Goal: Find specific page/section: Find specific page/section

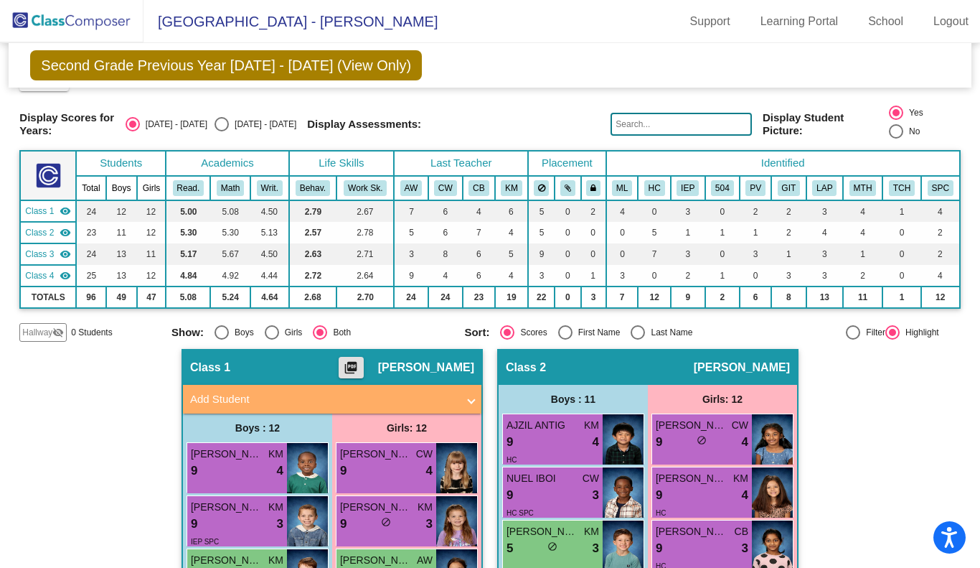
scroll to position [17, 0]
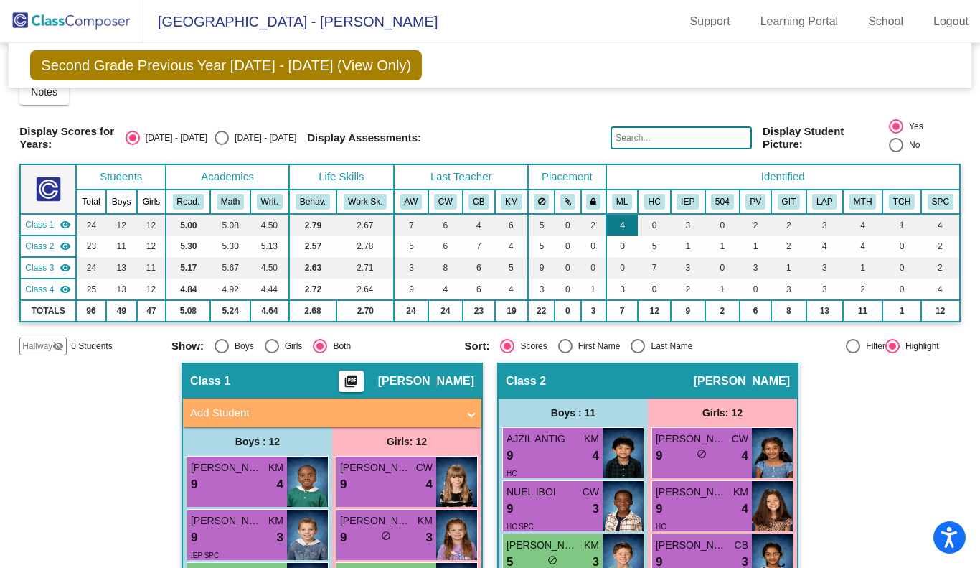
click at [622, 214] on td "4" at bounding box center [622, 225] width 32 height 22
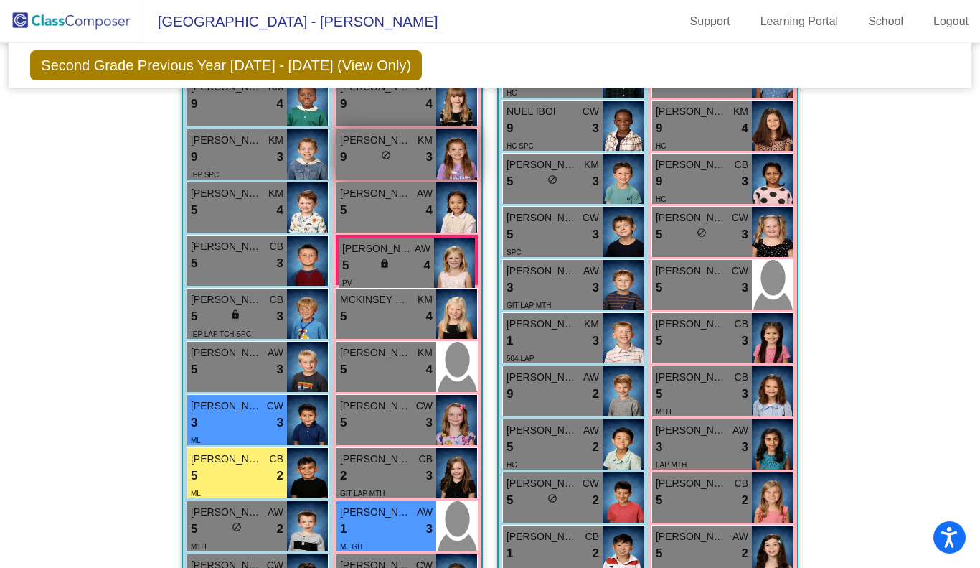
scroll to position [0, 0]
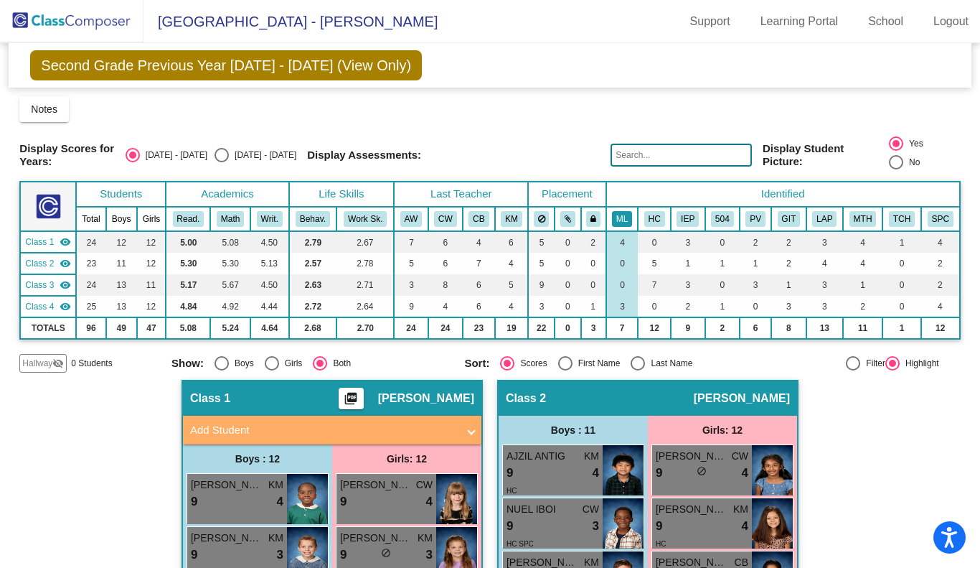
click at [618, 211] on button "ML" at bounding box center [622, 219] width 20 height 16
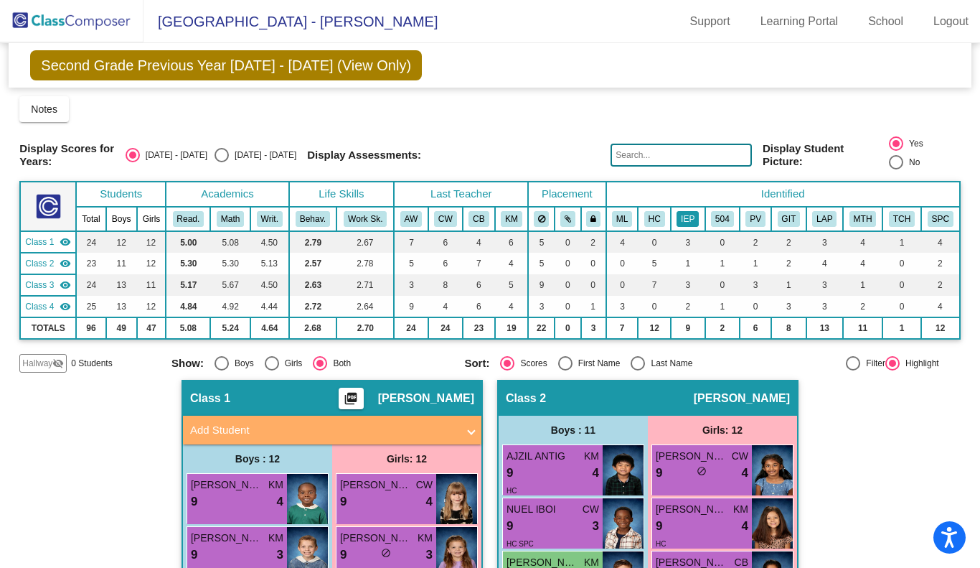
click at [684, 211] on button "IEP" at bounding box center [688, 219] width 22 height 16
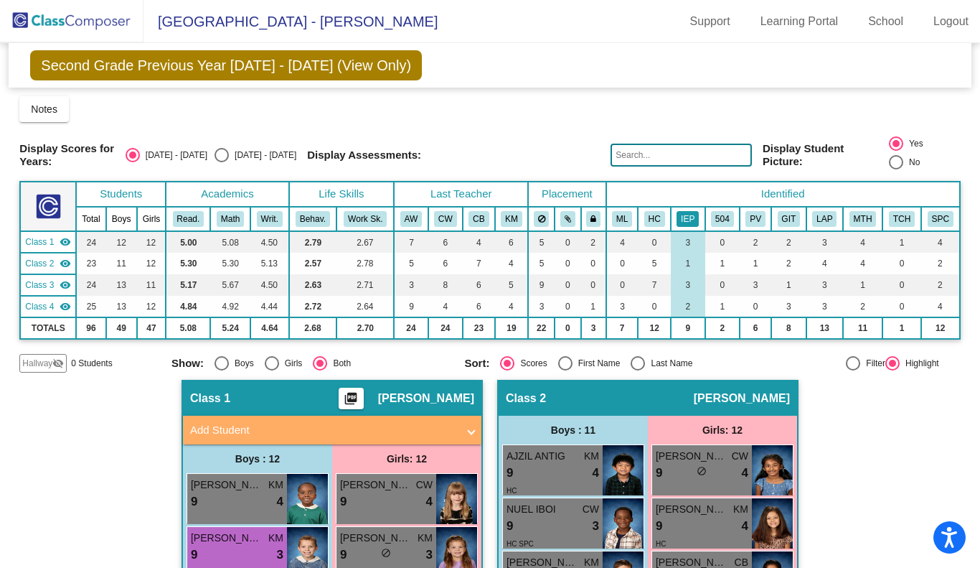
click at [679, 211] on button "IEP" at bounding box center [688, 219] width 22 height 16
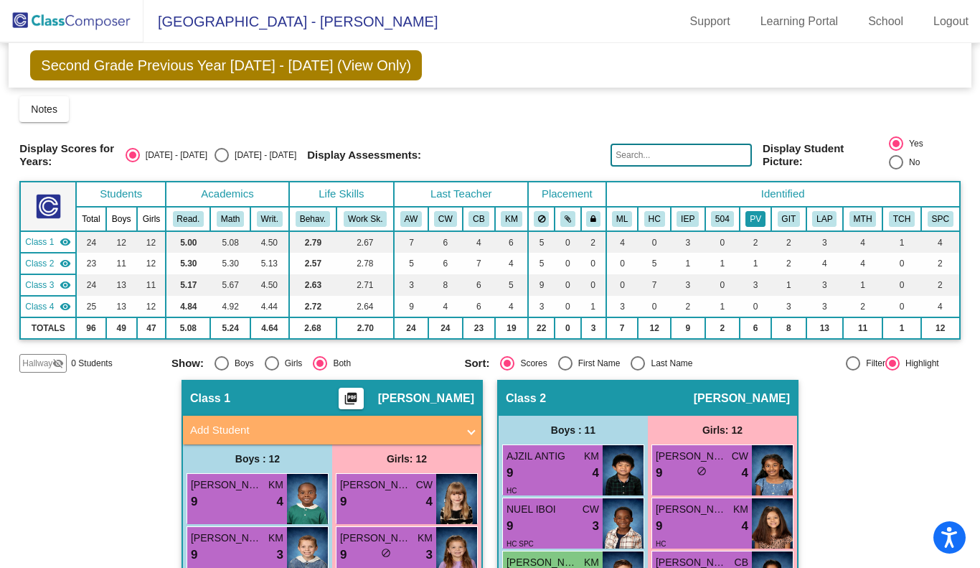
click at [753, 211] on button "PV" at bounding box center [755, 219] width 20 height 16
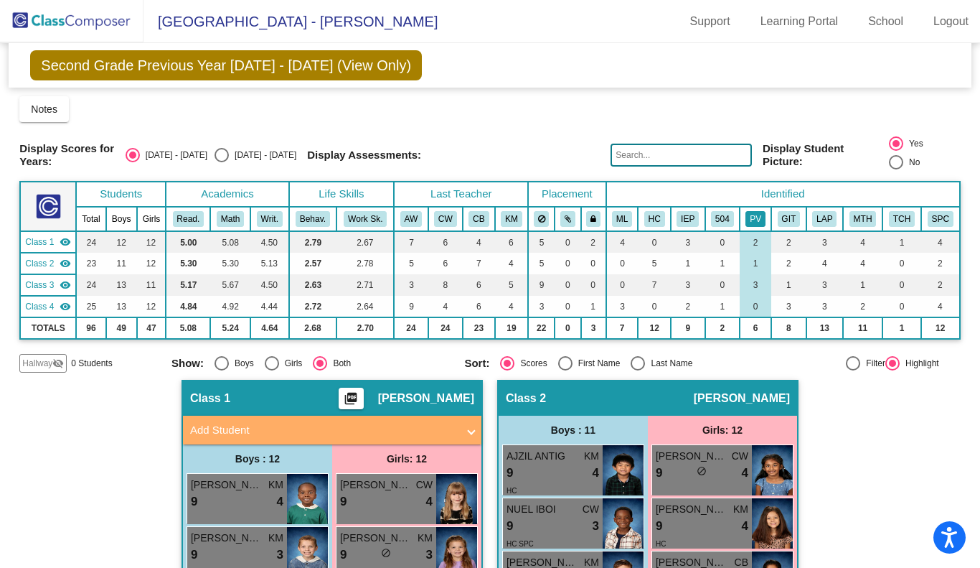
click at [751, 211] on button "PV" at bounding box center [755, 219] width 20 height 16
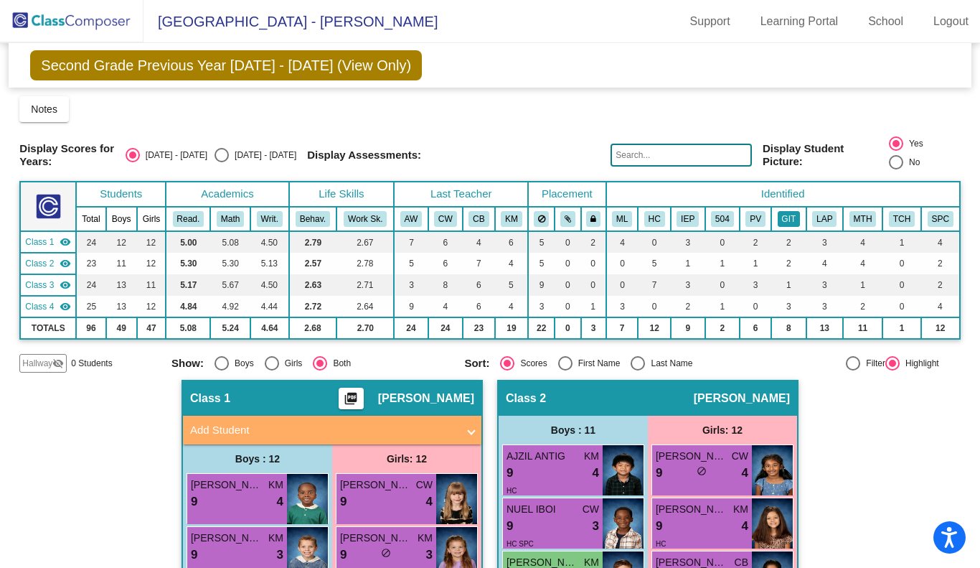
click at [784, 211] on button "GIT" at bounding box center [789, 219] width 23 height 16
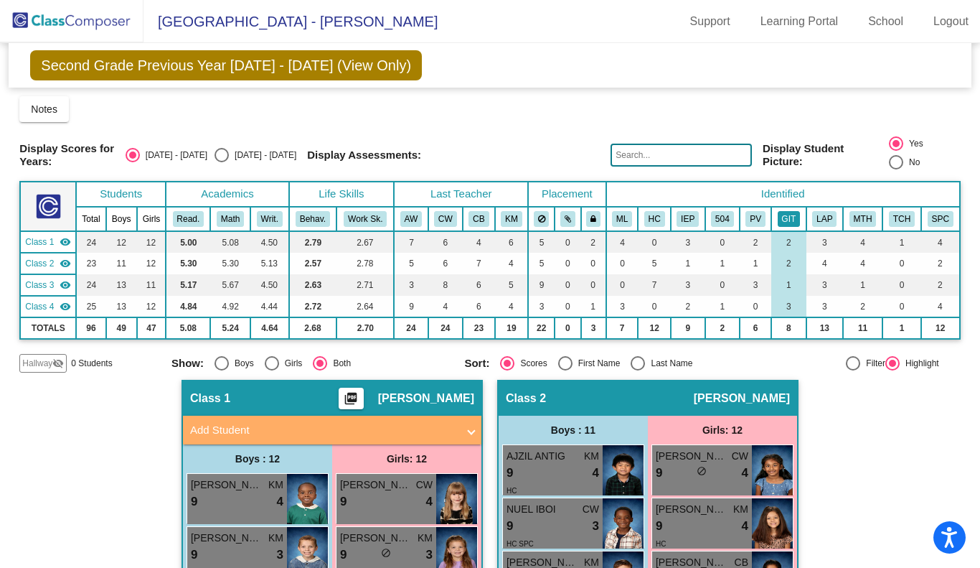
click at [782, 211] on button "GIT" at bounding box center [789, 219] width 23 height 16
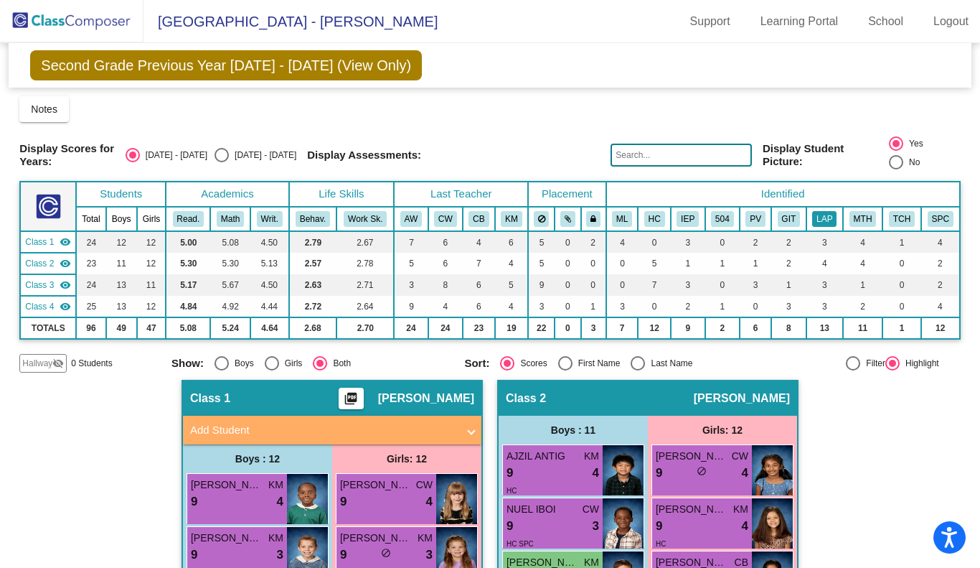
click at [820, 211] on button "LAP" at bounding box center [824, 219] width 24 height 16
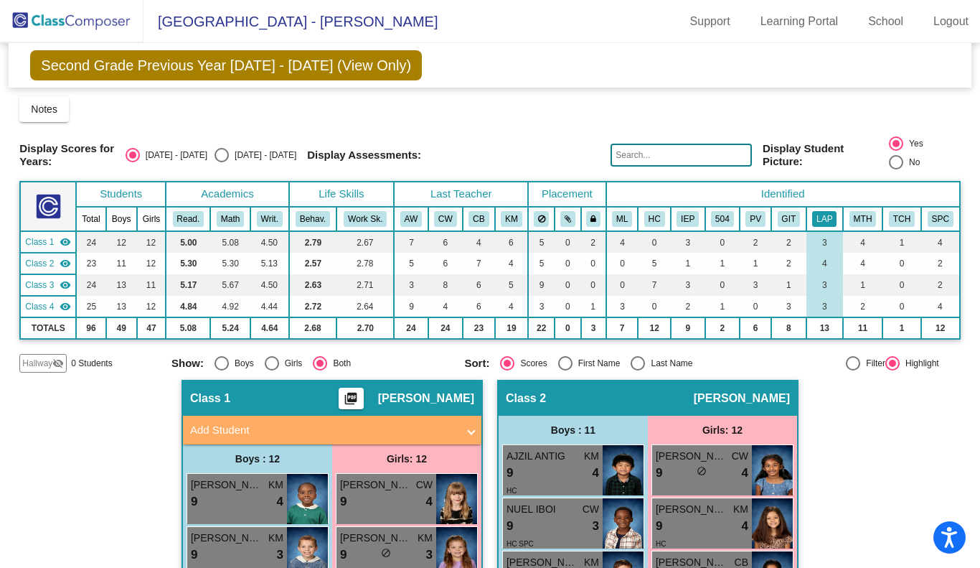
click at [813, 211] on button "LAP" at bounding box center [824, 219] width 24 height 16
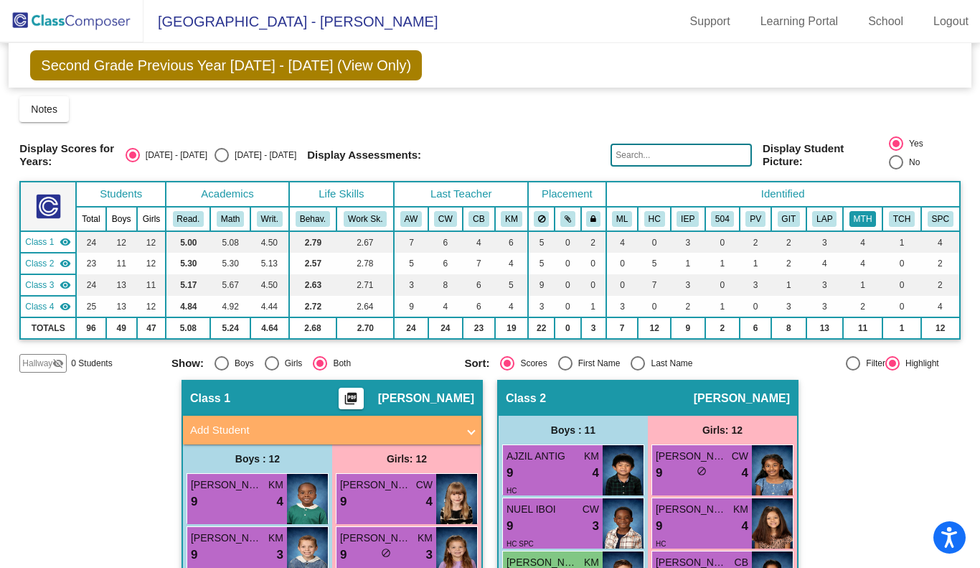
click at [855, 211] on button "MTH" at bounding box center [862, 219] width 27 height 16
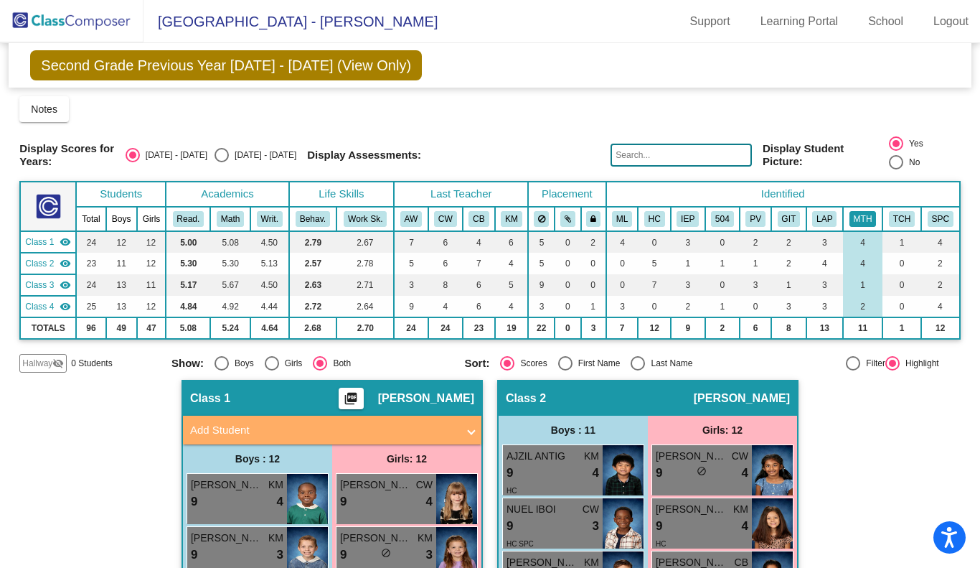
click at [855, 211] on button "MTH" at bounding box center [862, 219] width 27 height 16
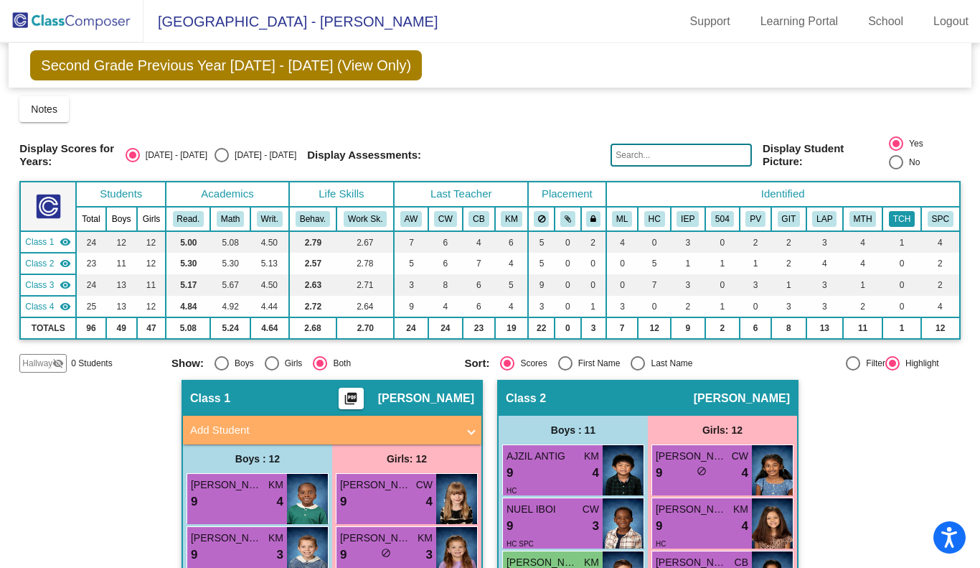
click at [895, 211] on button "TCH" at bounding box center [902, 219] width 26 height 16
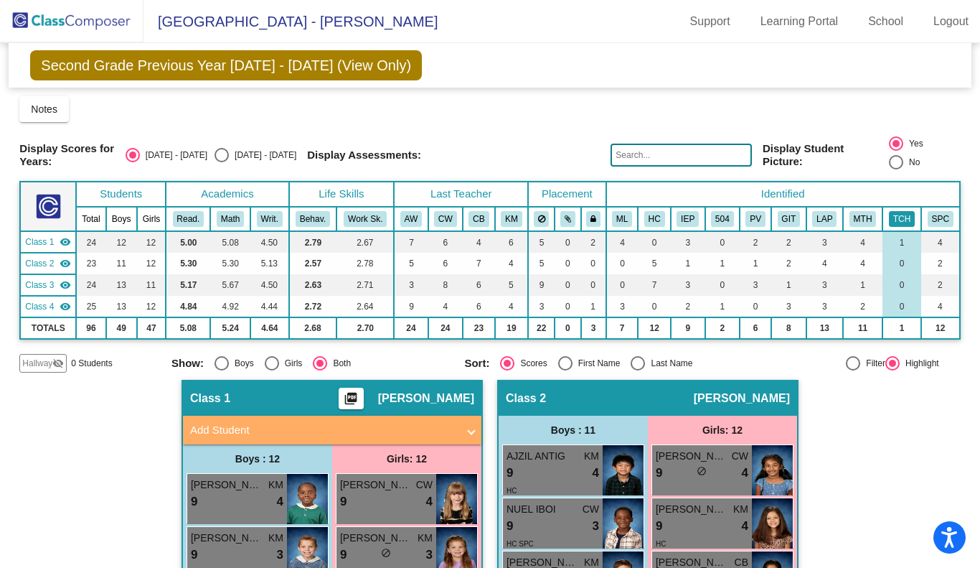
click at [898, 211] on button "TCH" at bounding box center [902, 219] width 26 height 16
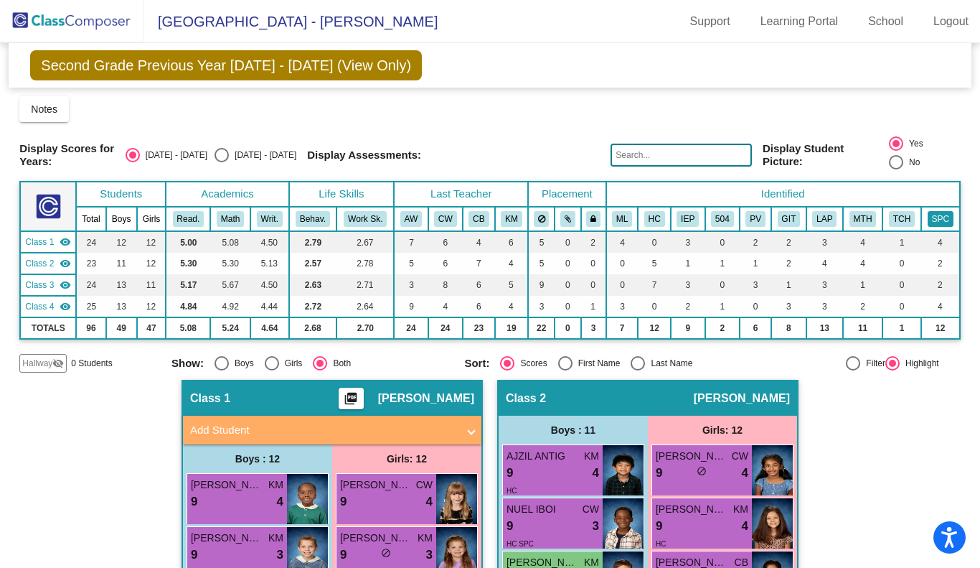
click at [938, 211] on button "SPC" at bounding box center [941, 219] width 26 height 16
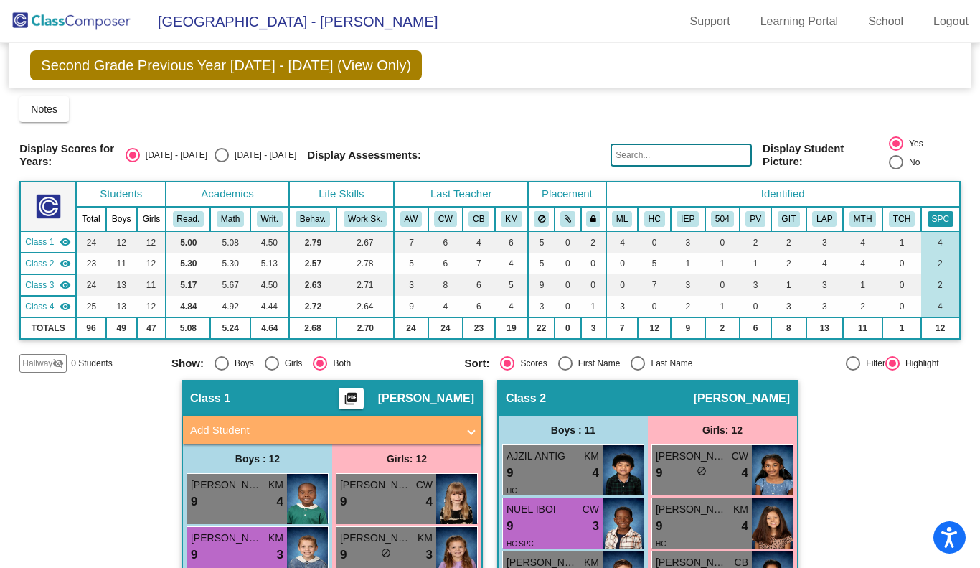
click at [928, 211] on button "SPC" at bounding box center [941, 219] width 26 height 16
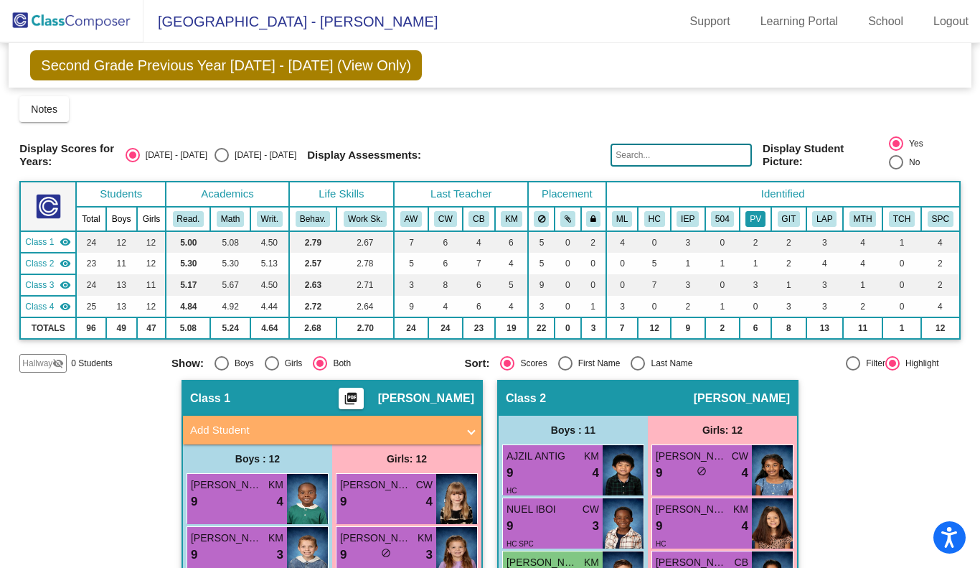
click at [753, 211] on button "PV" at bounding box center [755, 219] width 20 height 16
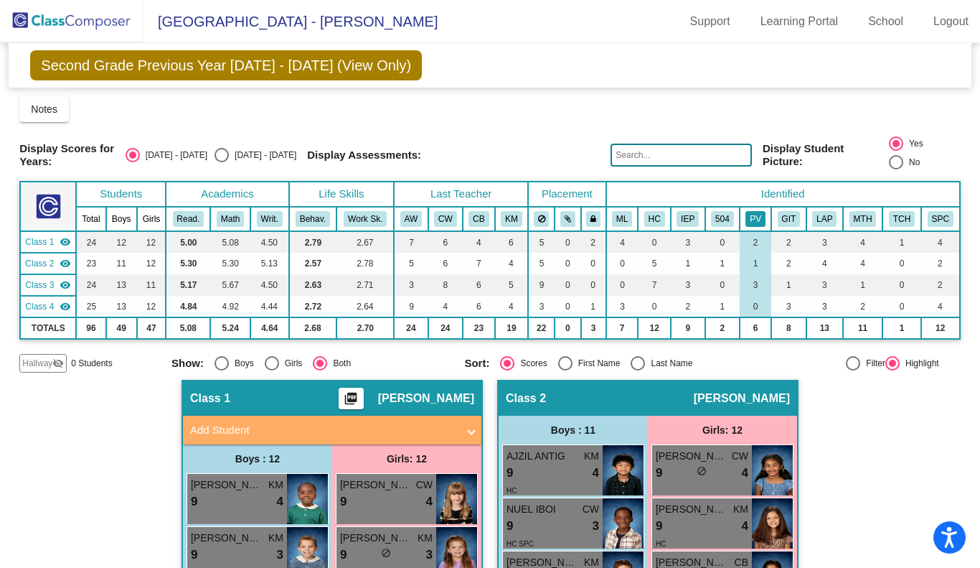
click at [752, 211] on button "PV" at bounding box center [755, 219] width 20 height 16
